Goal: Task Accomplishment & Management: Use online tool/utility

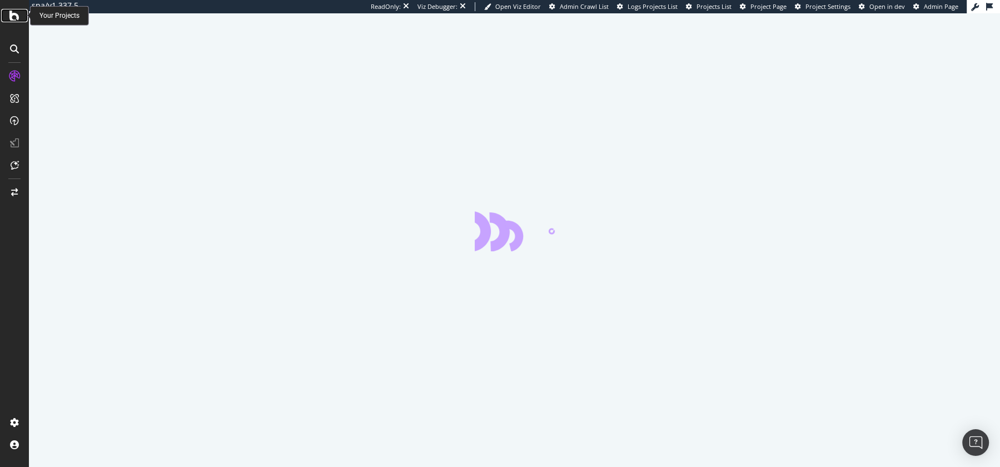
click at [17, 16] on icon at bounding box center [14, 15] width 10 height 13
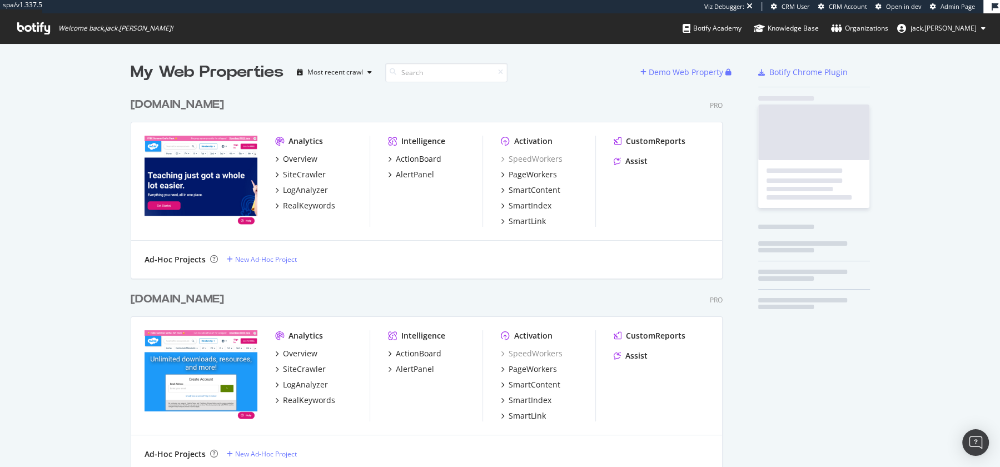
scroll to position [651, 601]
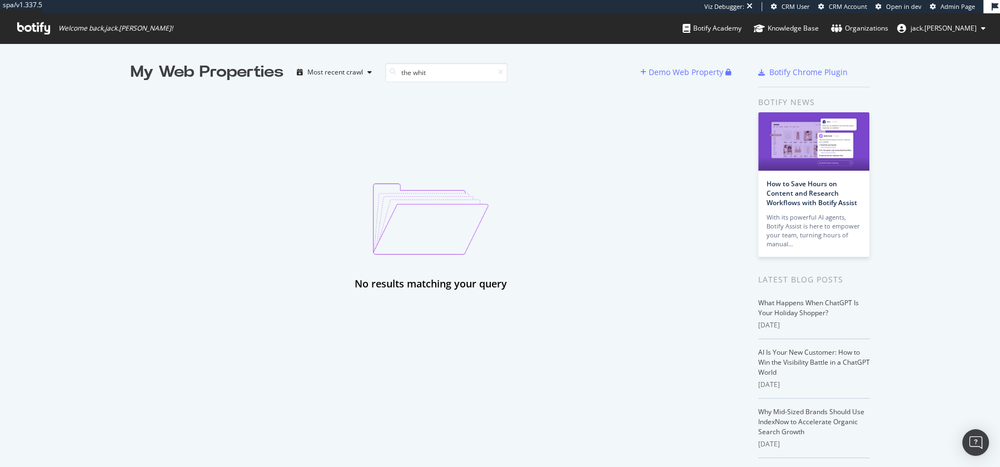
type input "the whit"
click at [949, 7] on span "Admin Page" at bounding box center [958, 6] width 34 height 8
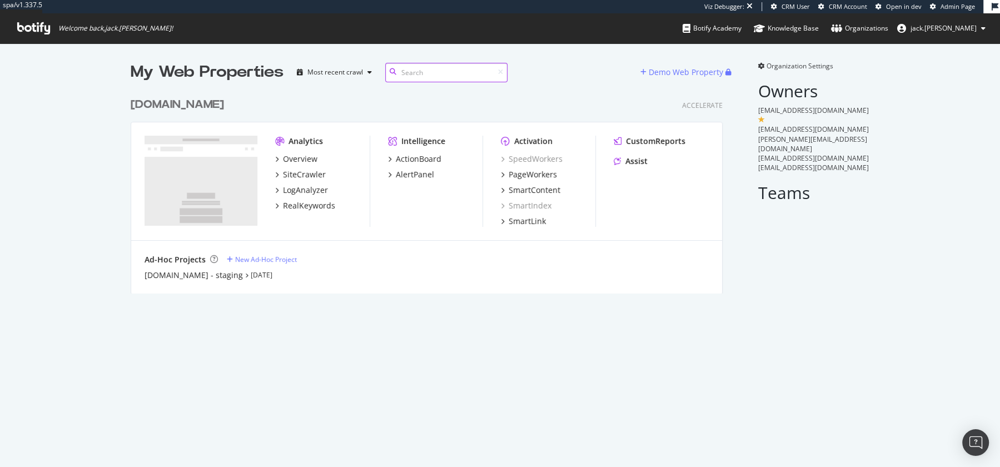
scroll to position [210, 601]
click at [299, 153] on div "Overview" at bounding box center [300, 158] width 34 height 11
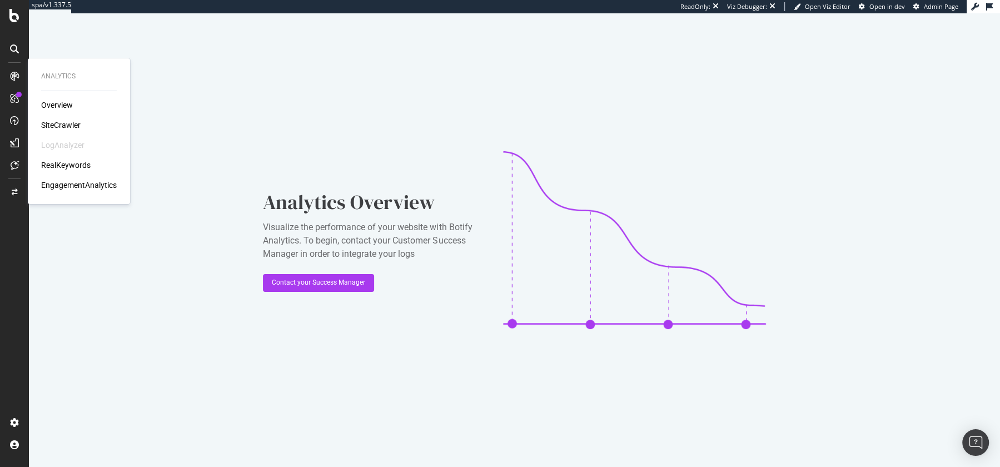
click at [52, 125] on div "SiteCrawler" at bounding box center [60, 125] width 39 height 11
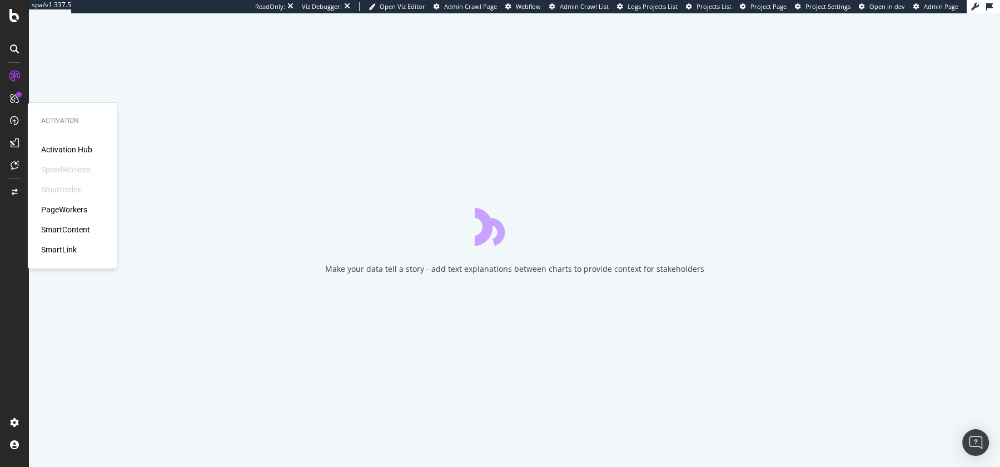
click at [63, 204] on div "PageWorkers" at bounding box center [64, 209] width 46 height 11
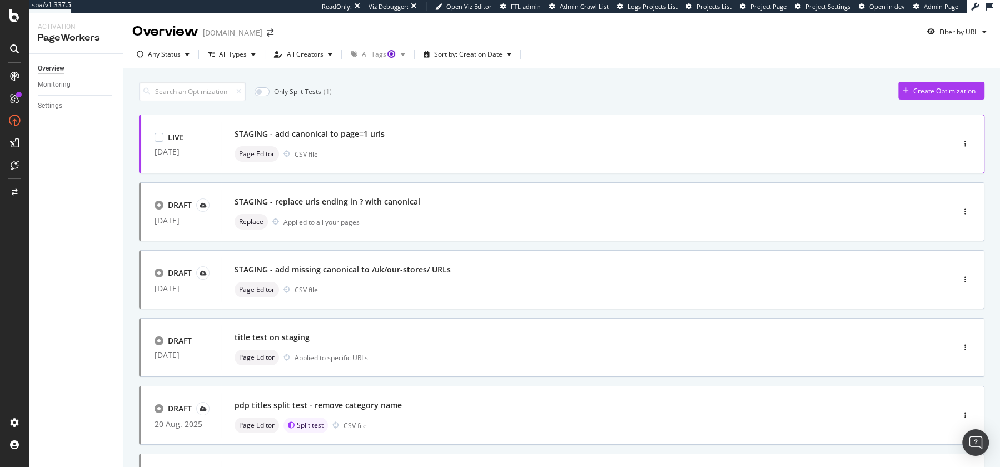
click at [459, 133] on div "STAGING - add canonical to page=1 urls" at bounding box center [571, 134] width 672 height 16
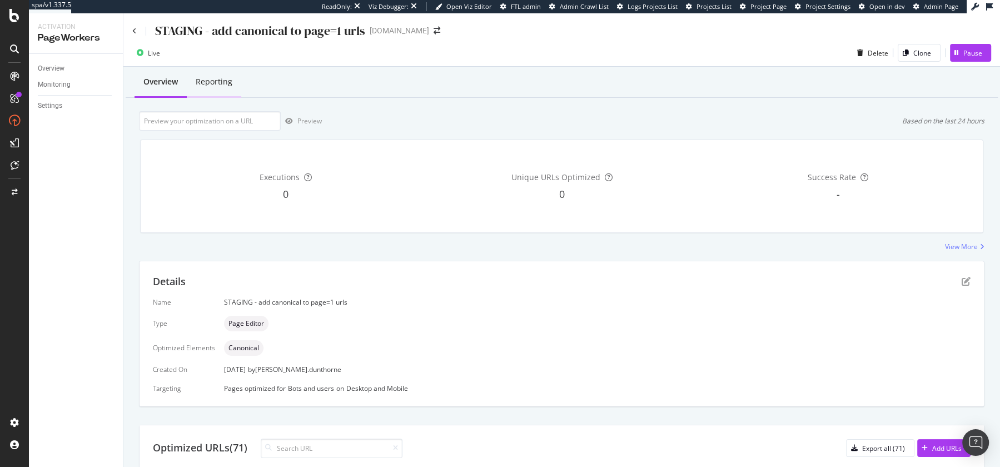
click at [221, 84] on div "Reporting" at bounding box center [214, 81] width 37 height 11
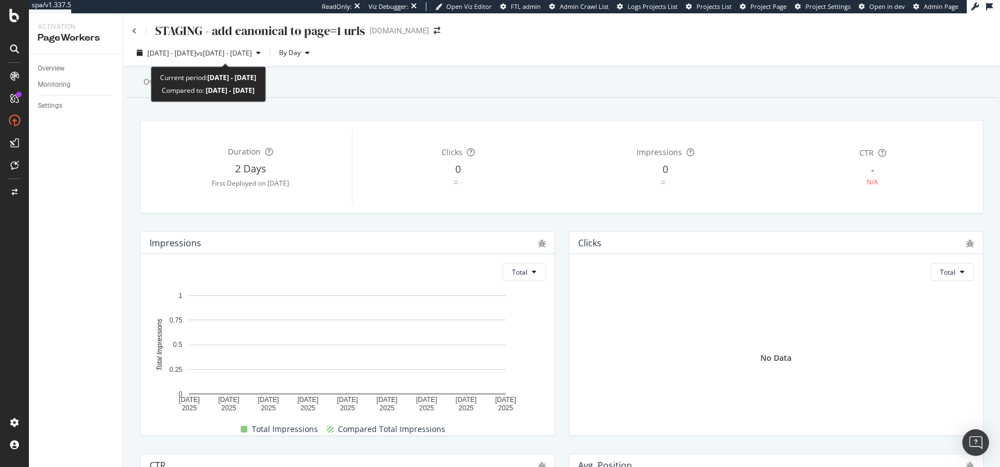
click at [153, 83] on div "Current period: [DATE] - [DATE] Compared to: [DATE] - [DATE]" at bounding box center [208, 84] width 115 height 36
click at [143, 83] on div "Overview" at bounding box center [160, 81] width 34 height 11
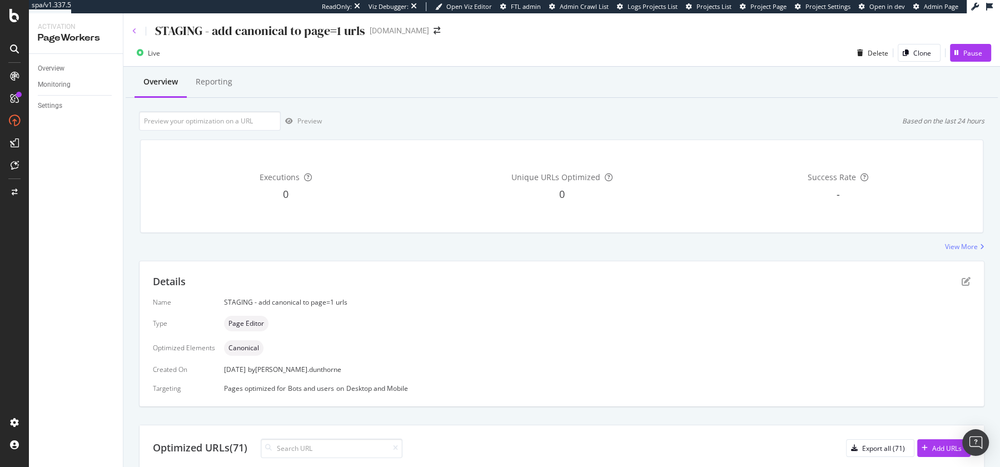
click at [134, 30] on icon at bounding box center [134, 31] width 4 height 7
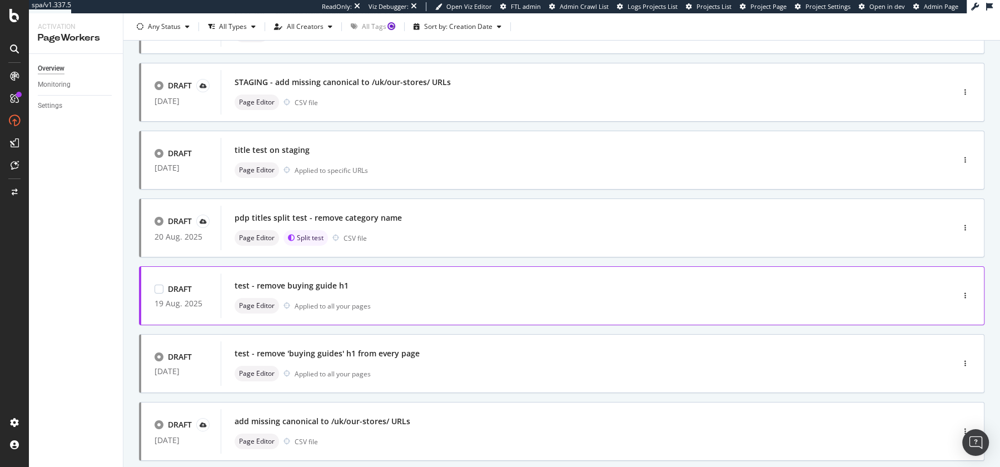
scroll to position [388, 0]
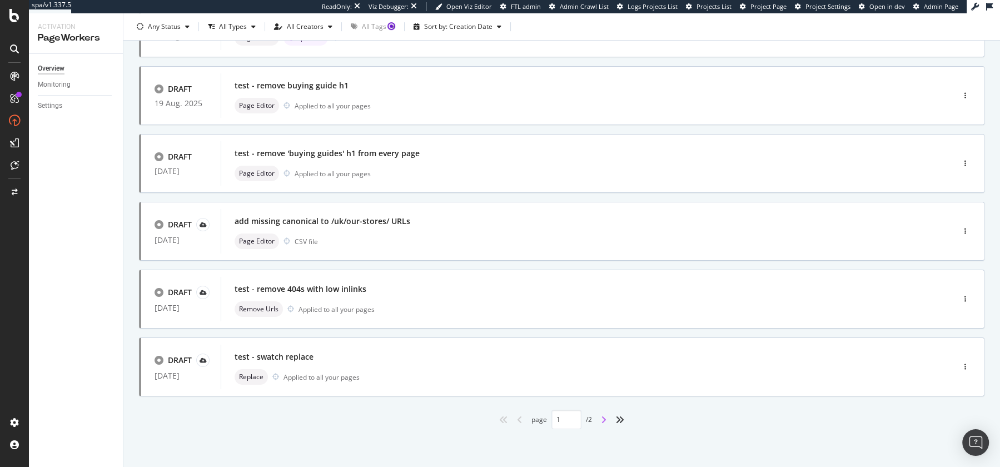
click at [607, 421] on icon "angle-right" at bounding box center [604, 419] width 6 height 9
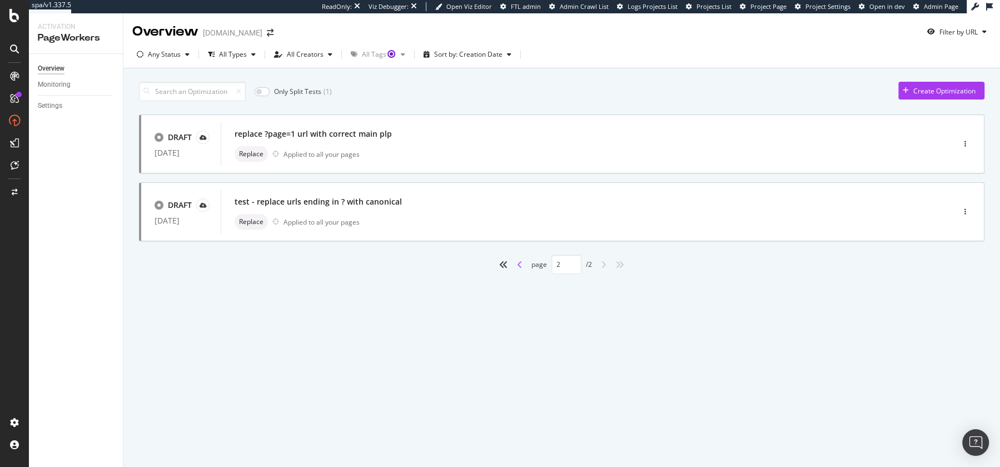
click at [520, 268] on icon "angle-left" at bounding box center [520, 264] width 6 height 9
type input "1"
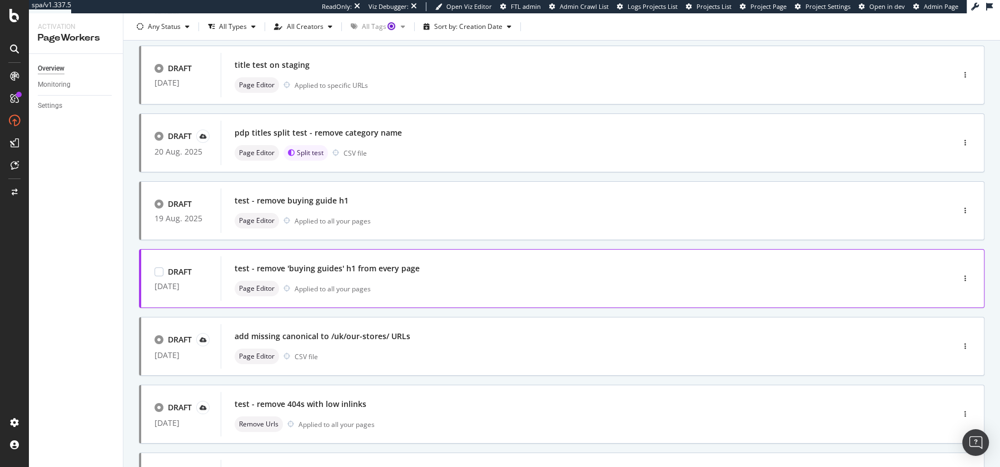
scroll to position [273, 0]
